Goal: Leave review/rating: Leave review/rating

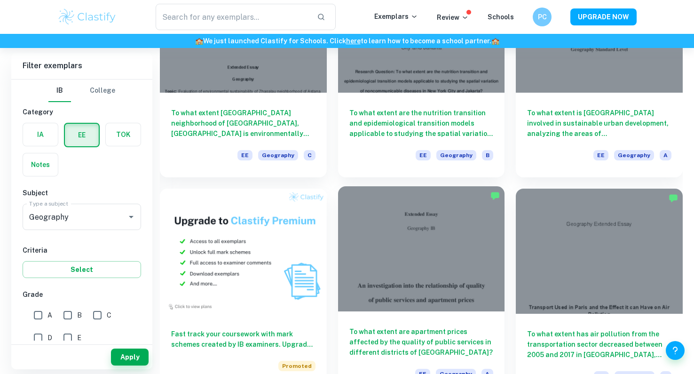
scroll to position [372, 0]
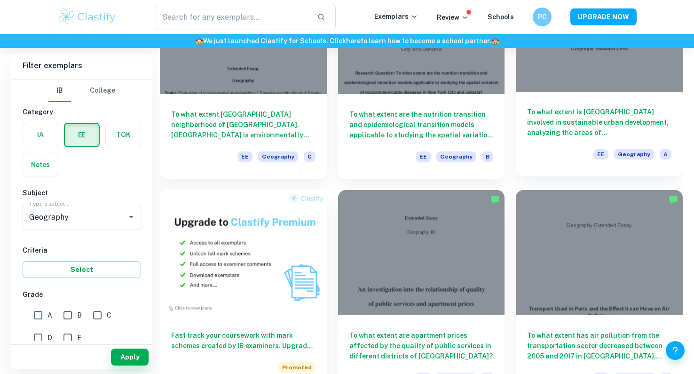
click at [572, 132] on h6 "To what extent is [GEOGRAPHIC_DATA] involved in sustainable urban development, …" at bounding box center [599, 122] width 144 height 31
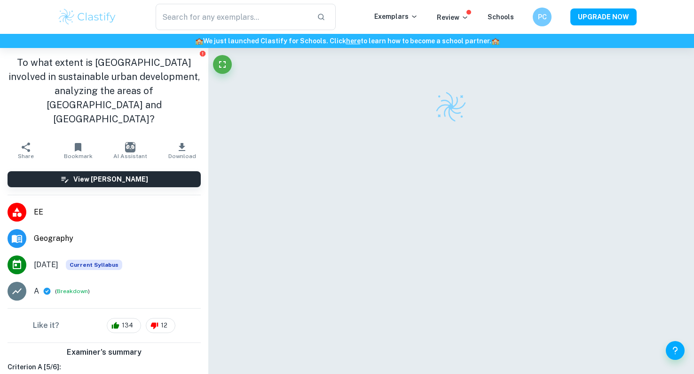
scroll to position [48, 0]
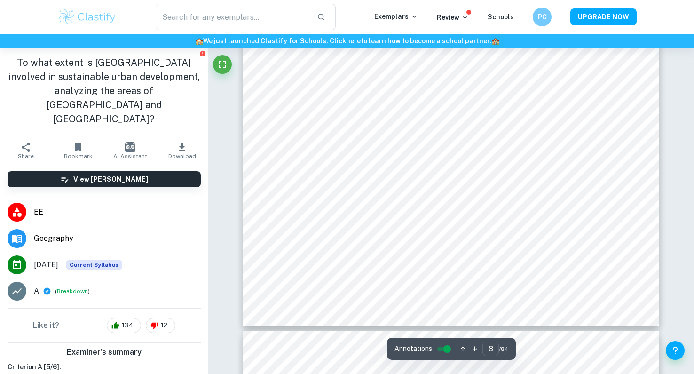
type input "9"
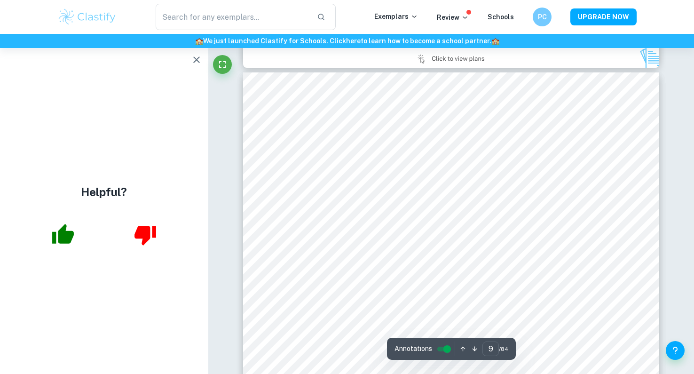
scroll to position [4939, 0]
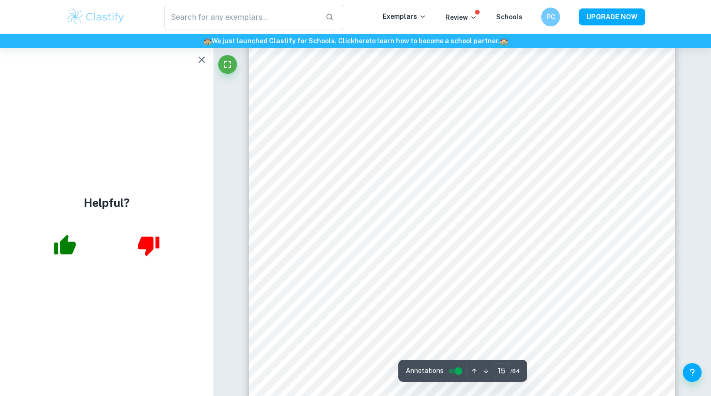
scroll to position [8985, 0]
type input "18"
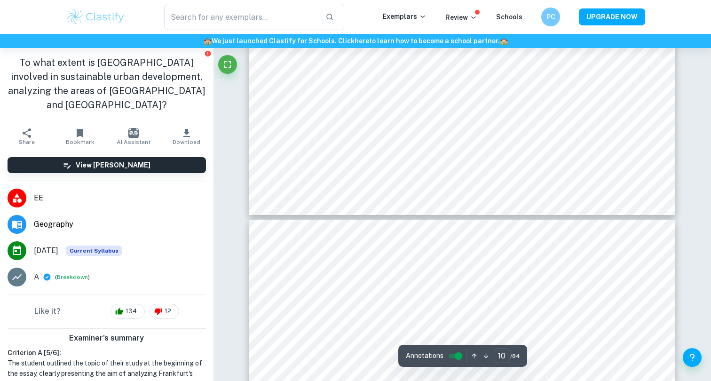
scroll to position [5805, 0]
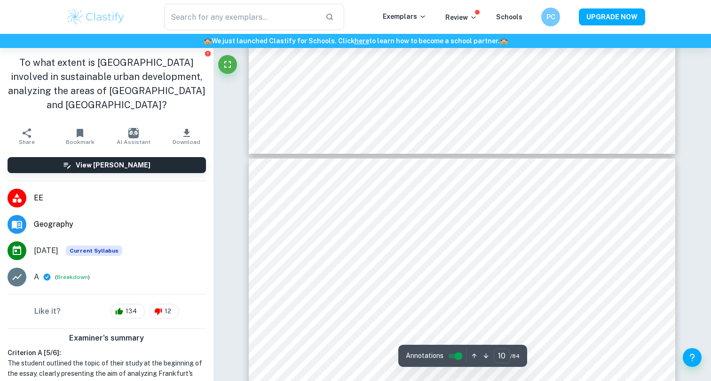
type input "11"
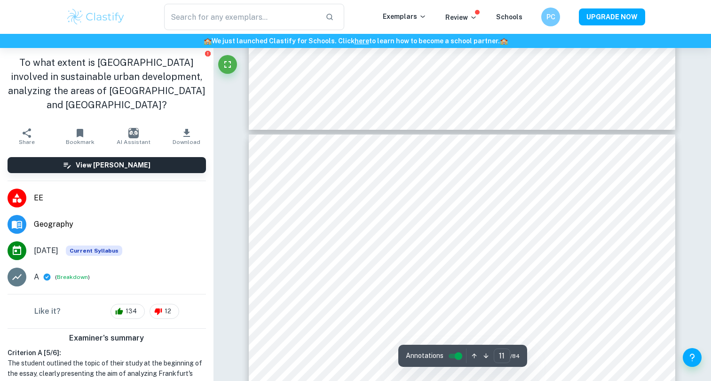
scroll to position [6334, 0]
